Goal: Information Seeking & Learning: Understand process/instructions

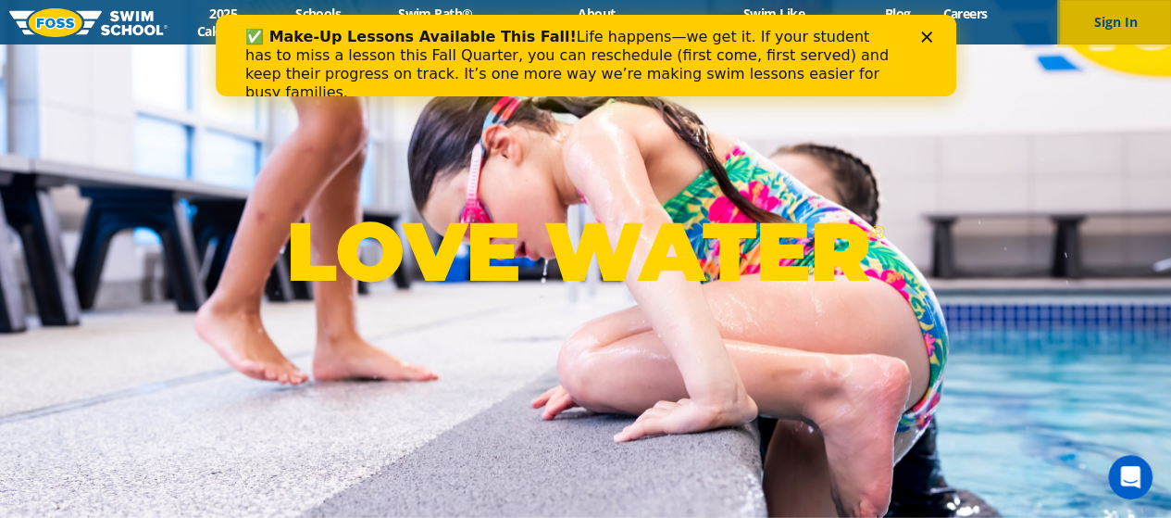
click at [1076, 22] on button "Sign In" at bounding box center [1115, 22] width 111 height 44
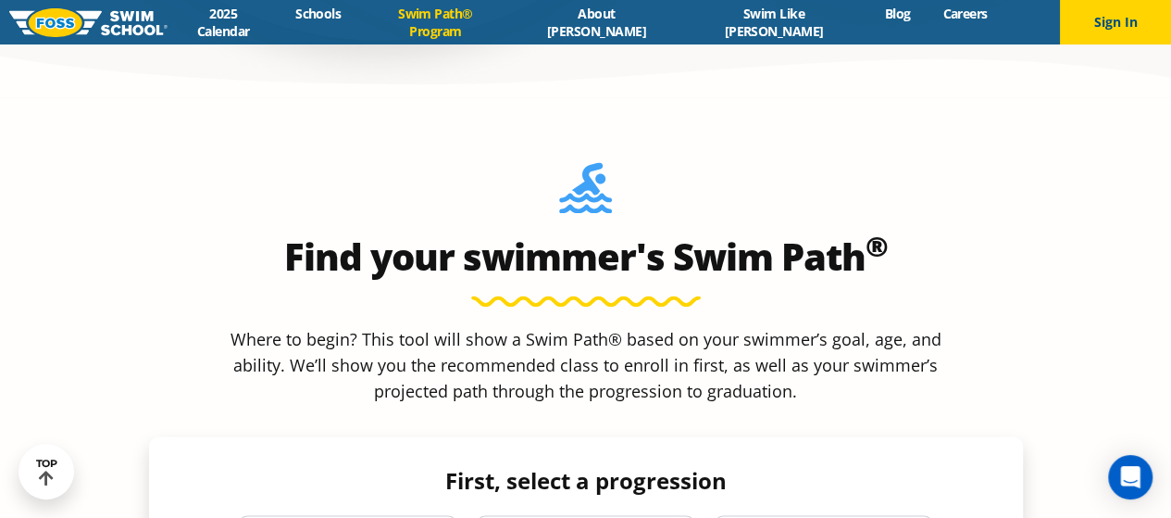
scroll to position [1605, 0]
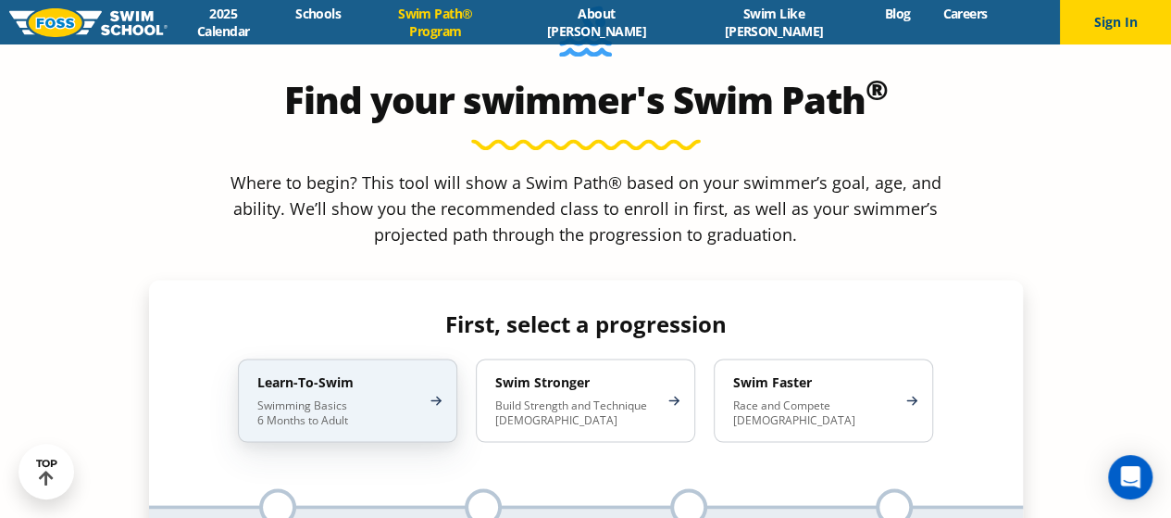
click at [453, 358] on div "Learn-To-Swim Swimming Basics 6 Months to Adult" at bounding box center [347, 399] width 219 height 83
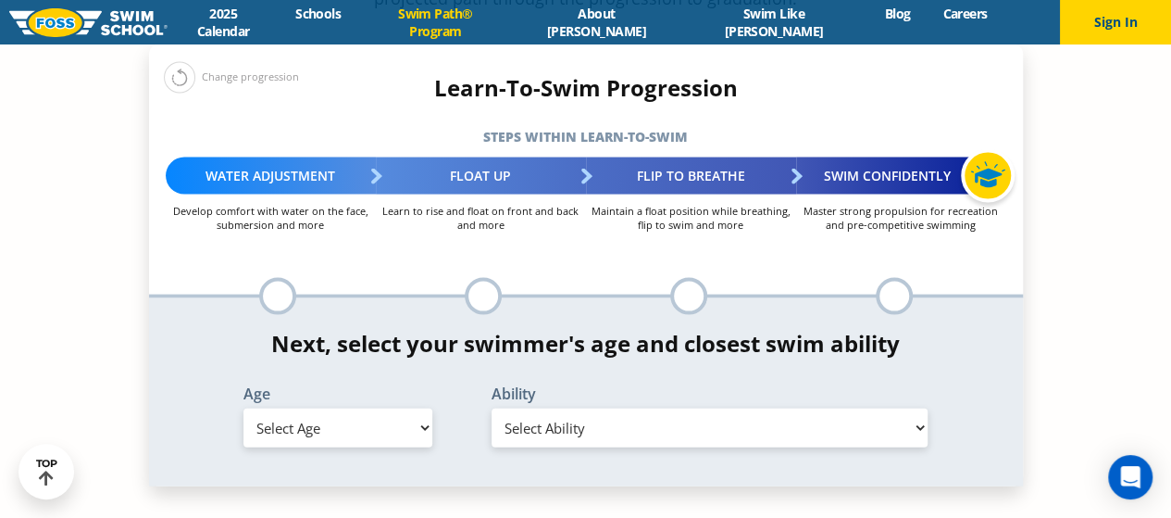
scroll to position [1852, 0]
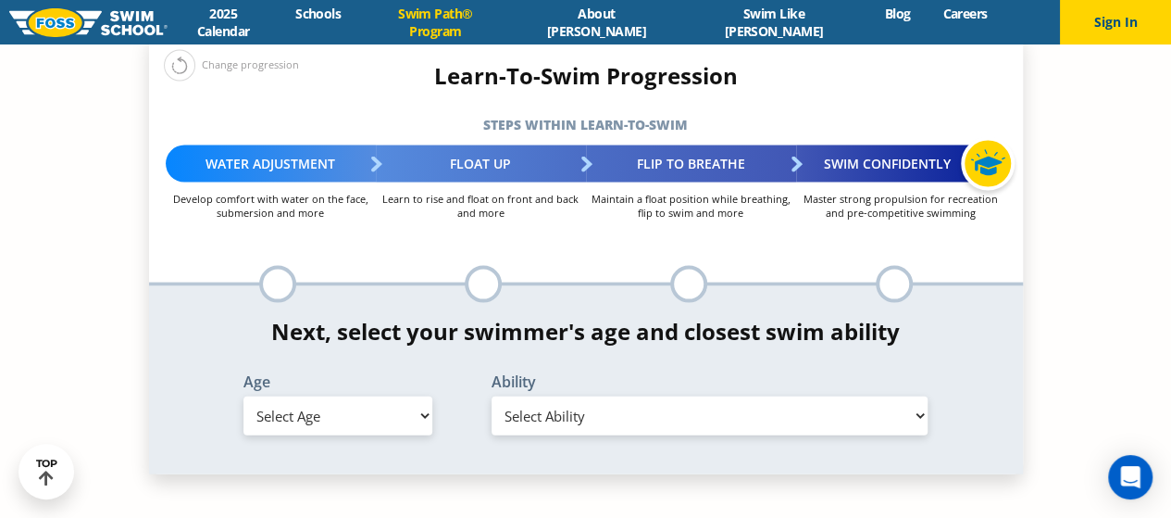
click at [420, 396] on select "Select Age [DEMOGRAPHIC_DATA] months - 1 year 1 year 2 years 3 years 4 years 5 …" at bounding box center [338, 415] width 189 height 39
select select "3-years"
click at [244, 396] on select "Select Age [DEMOGRAPHIC_DATA] months - 1 year 1 year 2 years 3 years 4 years 5 …" at bounding box center [338, 415] width 189 height 39
click at [532, 396] on select "Select Ability First in-water experience When in the water, reliant on a life j…" at bounding box center [710, 415] width 437 height 39
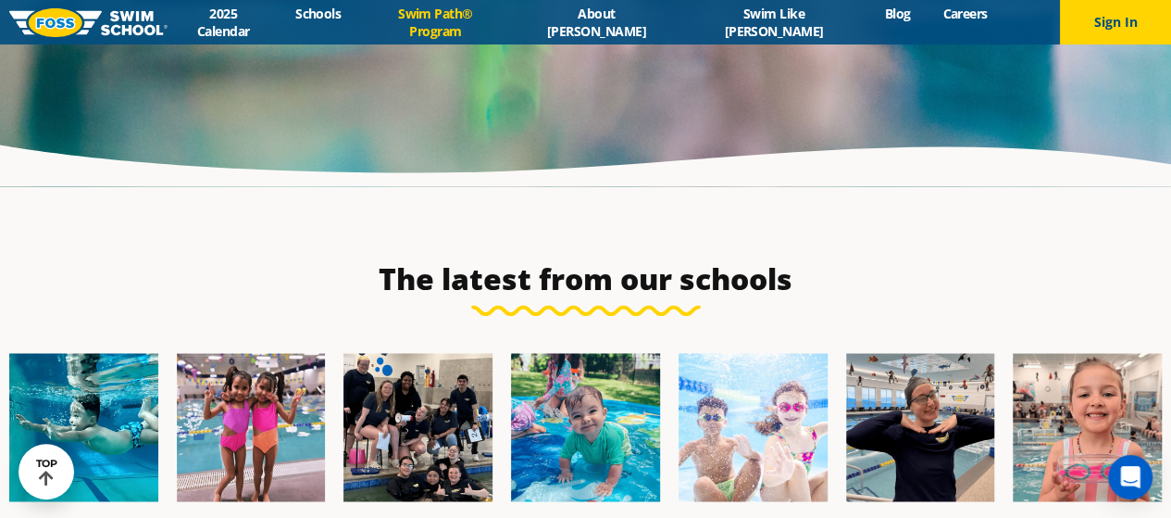
scroll to position [4445, 0]
